Goal: Task Accomplishment & Management: Manage account settings

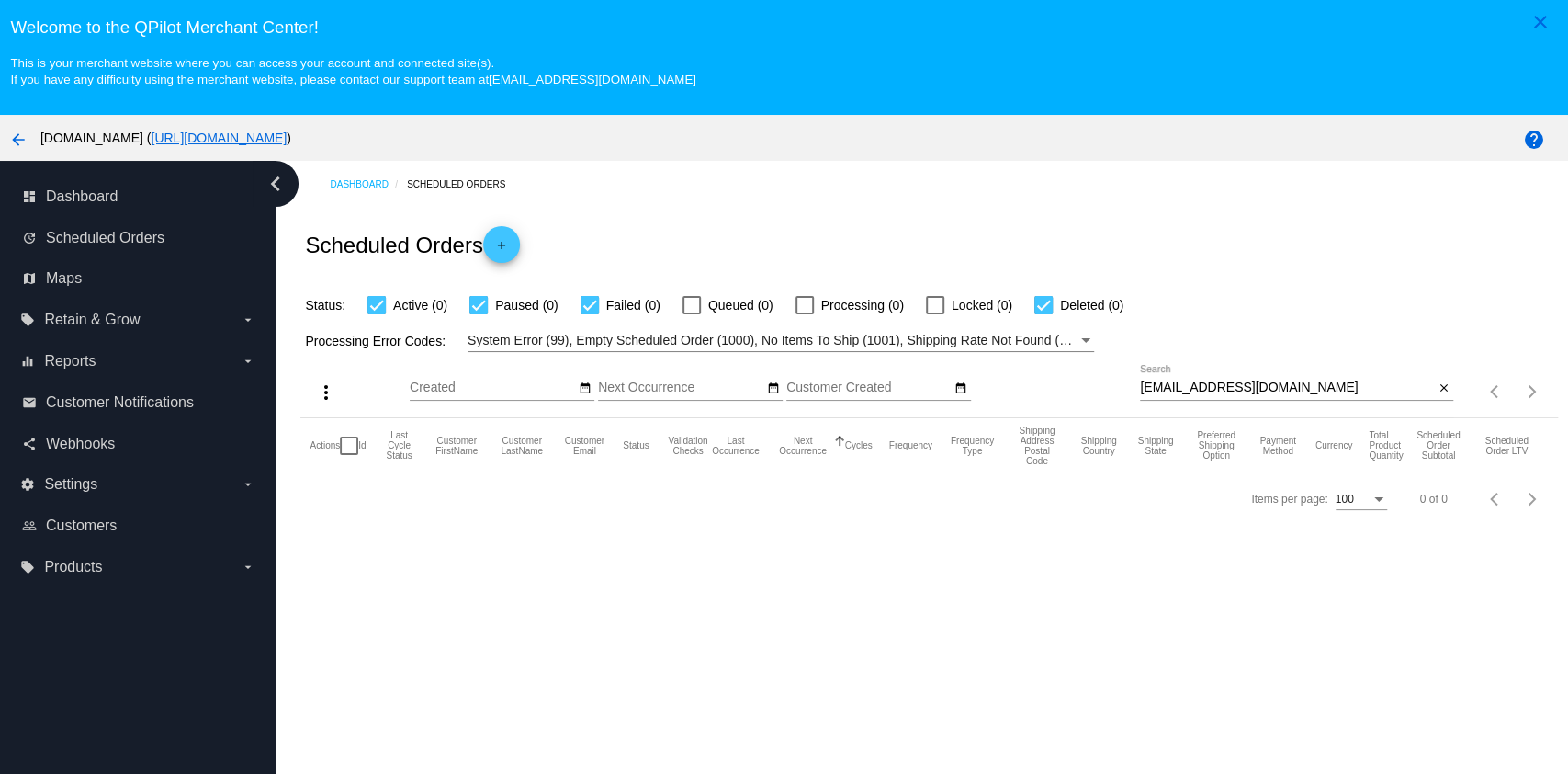
drag, startPoint x: 1254, startPoint y: 373, endPoint x: 1258, endPoint y: 386, distance: 13.6
click at [1258, 382] on div "[EMAIL_ADDRESS][DOMAIN_NAME] Search" at bounding box center [1287, 383] width 293 height 36
click at [1260, 390] on input "[EMAIL_ADDRESS][DOMAIN_NAME]" at bounding box center [1287, 387] width 293 height 15
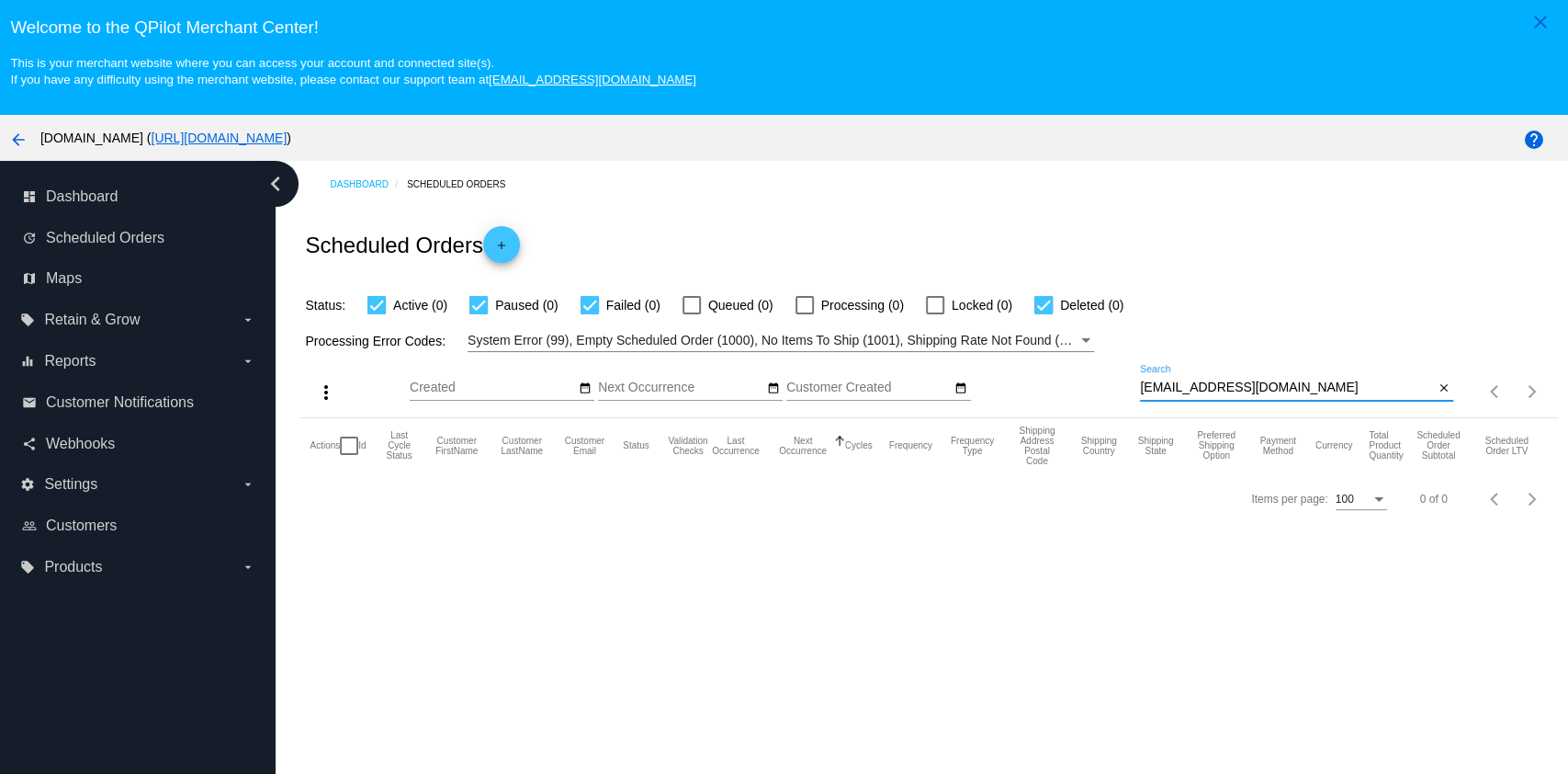
paste input "[PERSON_NAME].sheep"
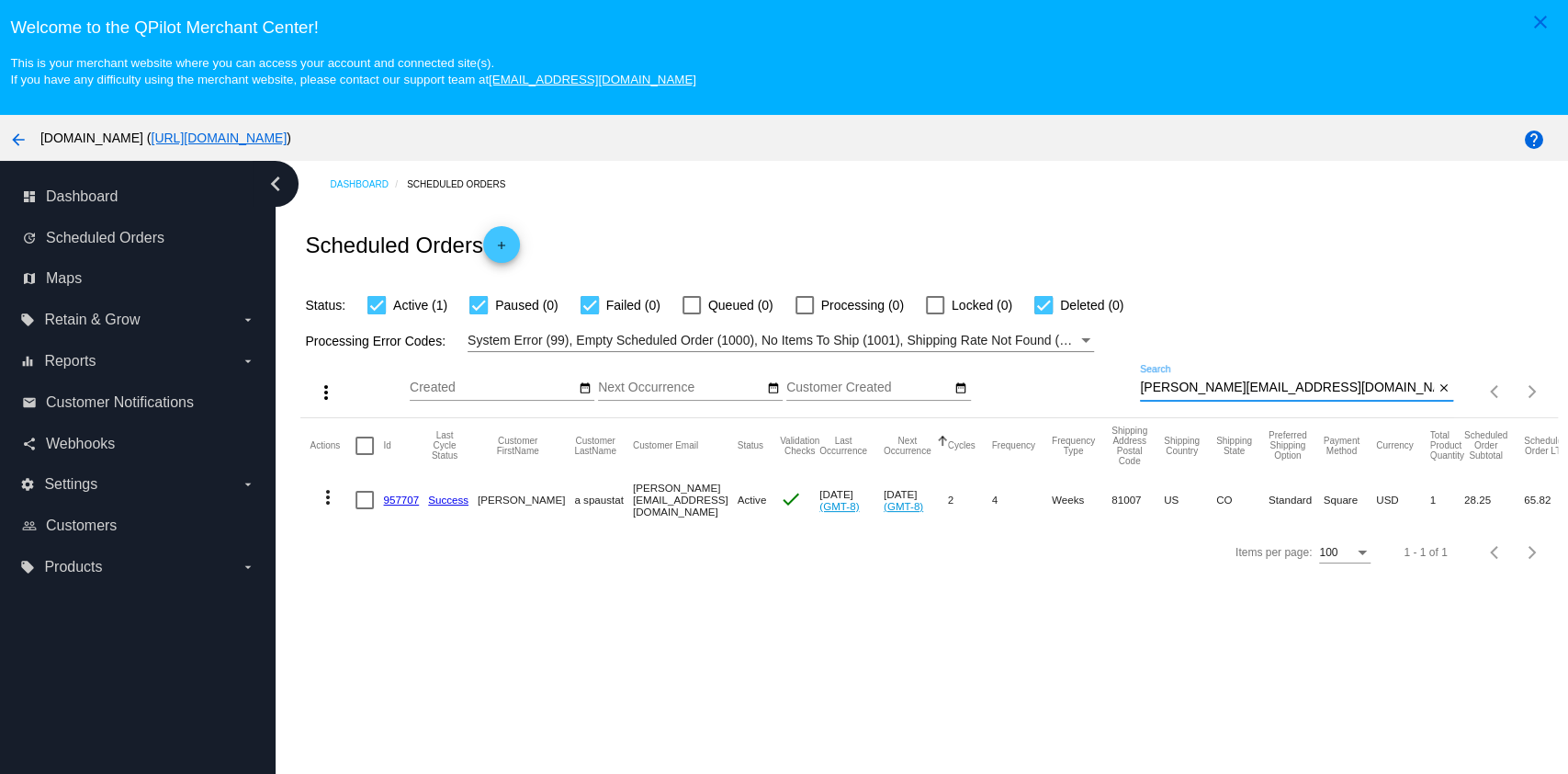
click at [320, 495] on mat-icon "more_vert" at bounding box center [327, 497] width 22 height 22
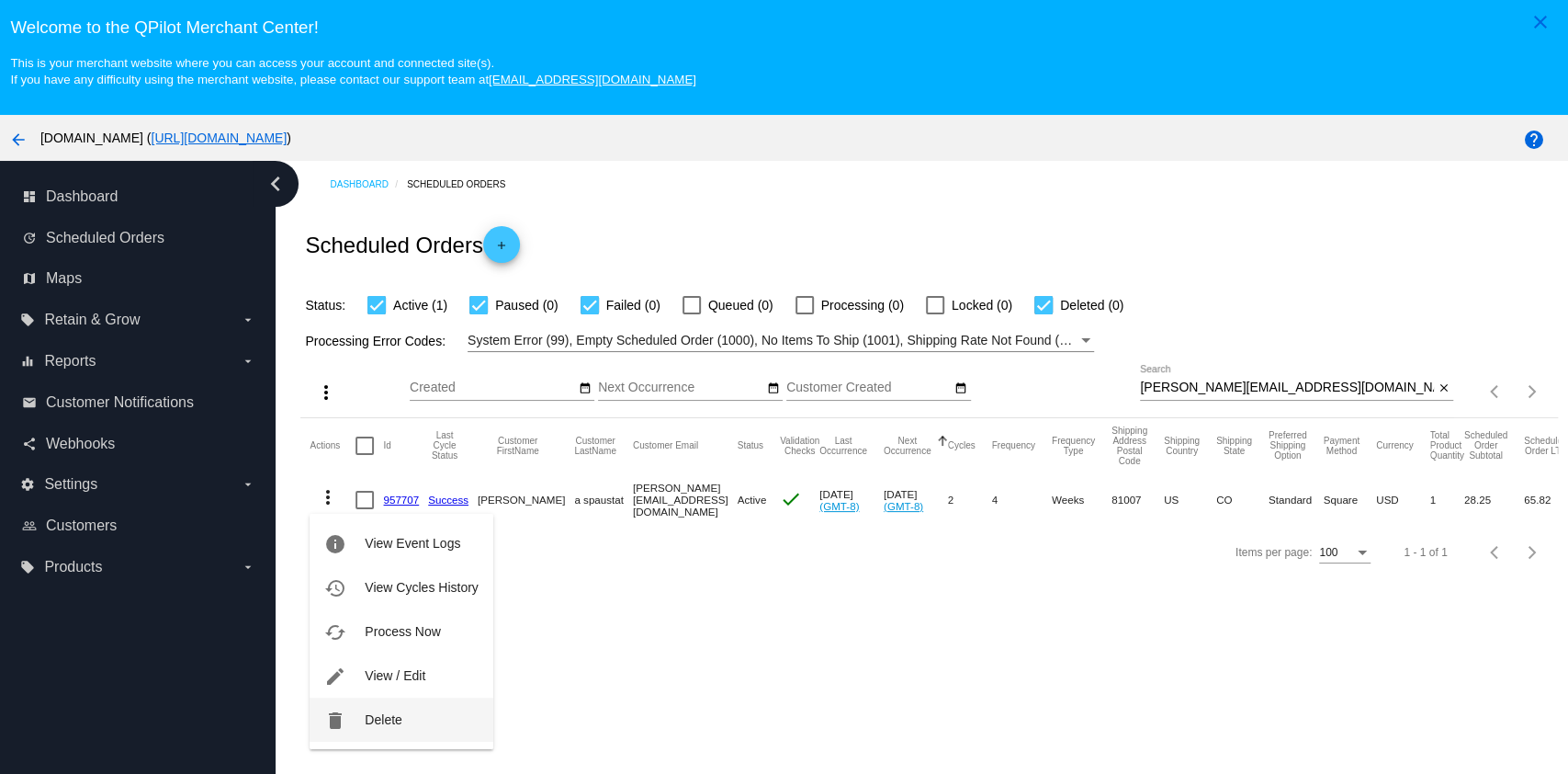
click at [448, 724] on button "delete Delete" at bounding box center [400, 719] width 183 height 44
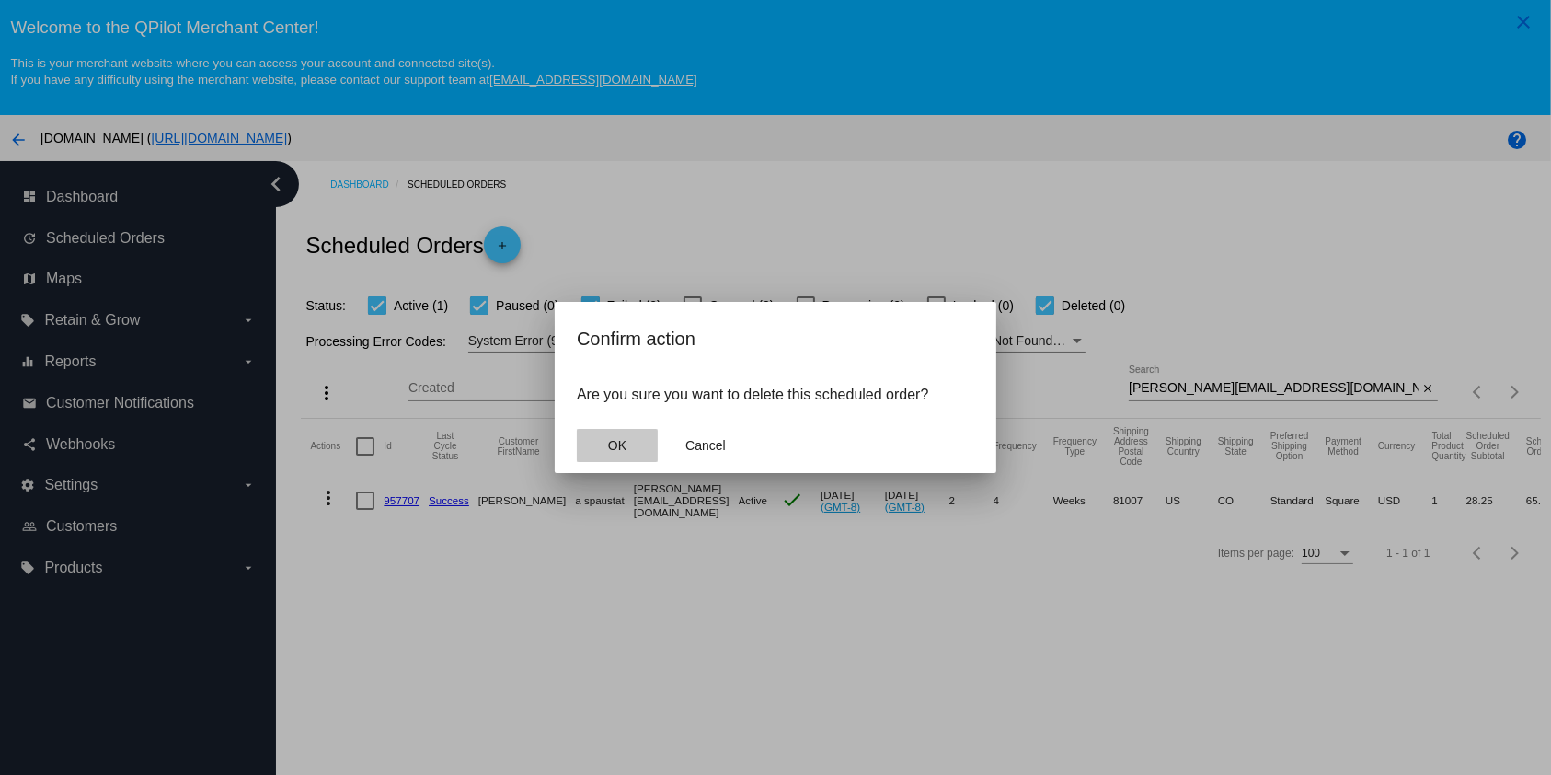
click at [606, 449] on button "OK" at bounding box center [617, 445] width 81 height 33
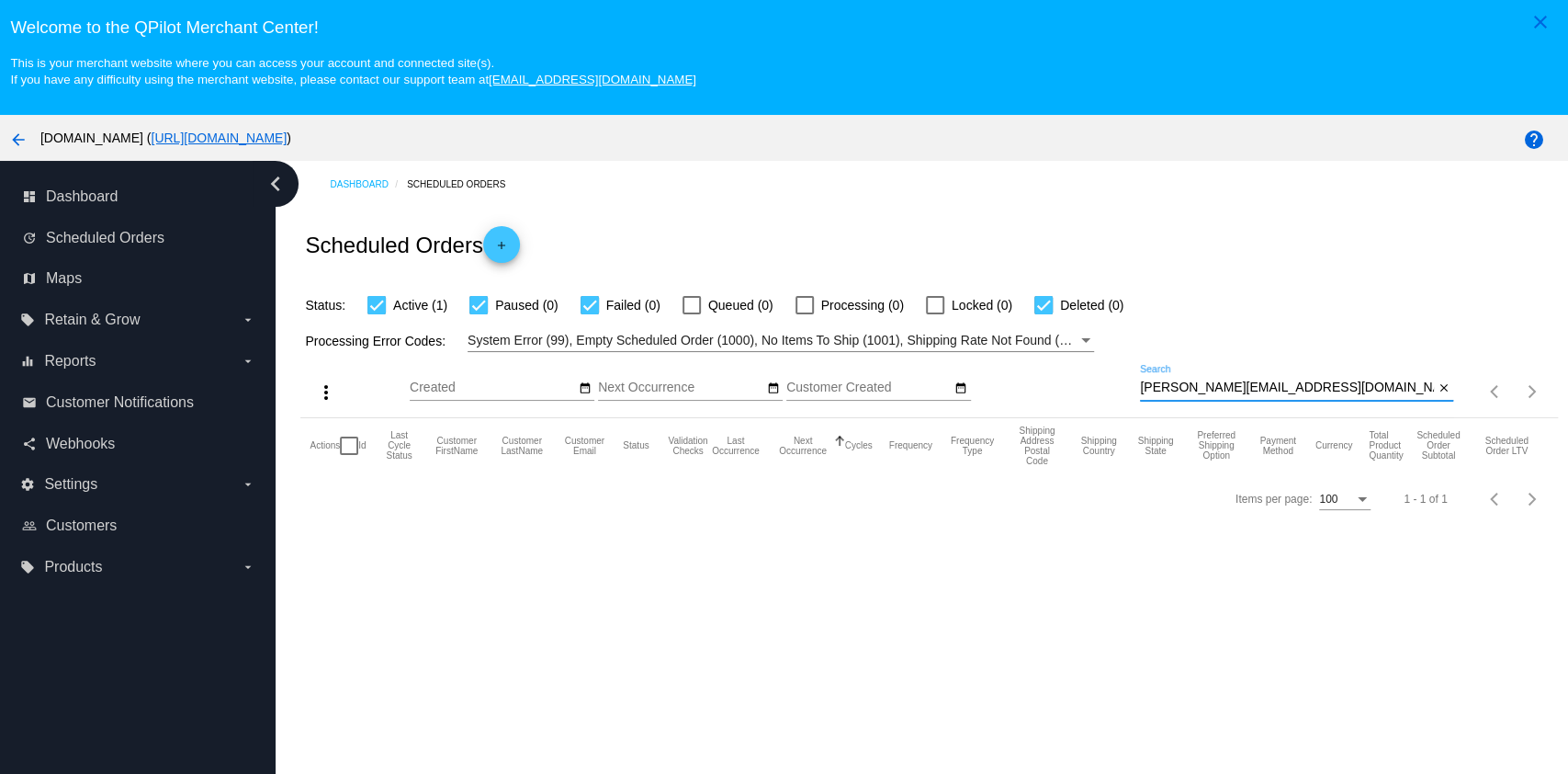
click at [1336, 393] on input "[PERSON_NAME][EMAIL_ADDRESS][DOMAIN_NAME]" at bounding box center [1287, 387] width 293 height 15
type input "[PERSON_NAME][EMAIL_ADDRESS][DOMAIN_NAME]"
